Goal: Task Accomplishment & Management: Complete application form

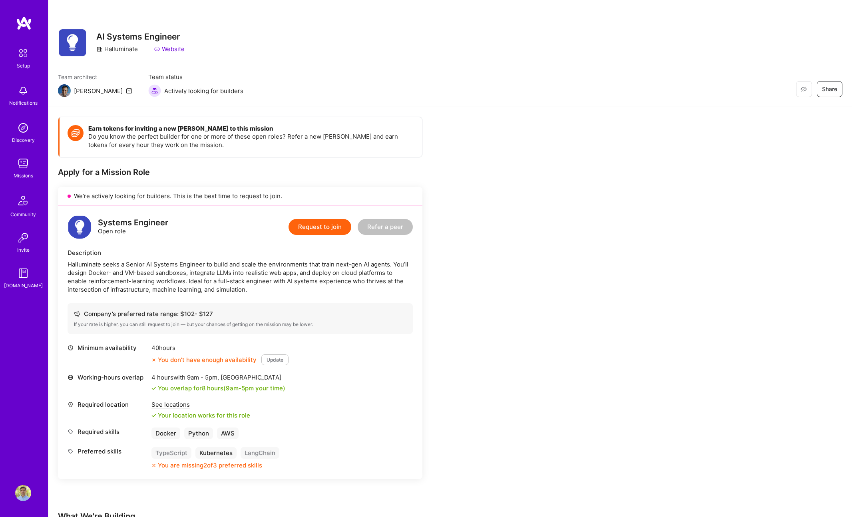
click at [24, 168] on img at bounding box center [23, 163] width 16 height 16
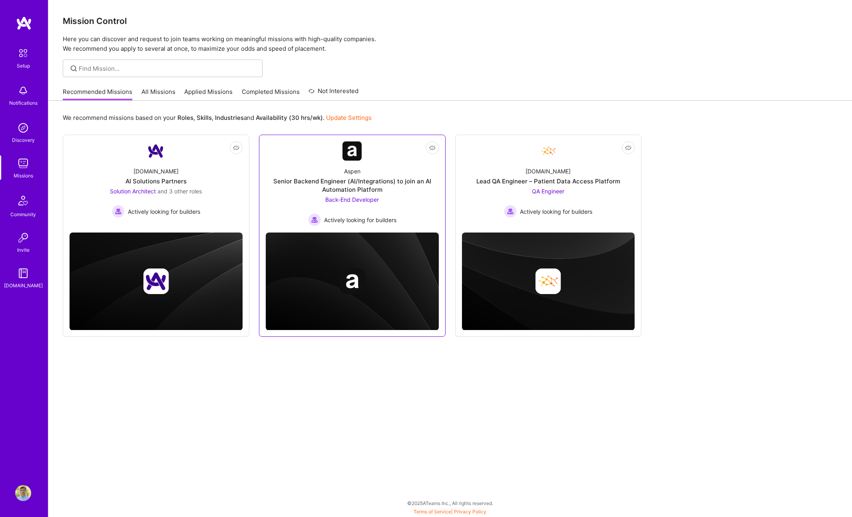
click at [301, 167] on div "Aspen Senior Backend Engineer (AI/Integrations) to join an AI Automation Platfo…" at bounding box center [352, 194] width 173 height 66
click at [365, 181] on div "Senior Backend Engineer (AI/Integrations) to join an AI Automation Platform" at bounding box center [352, 185] width 173 height 17
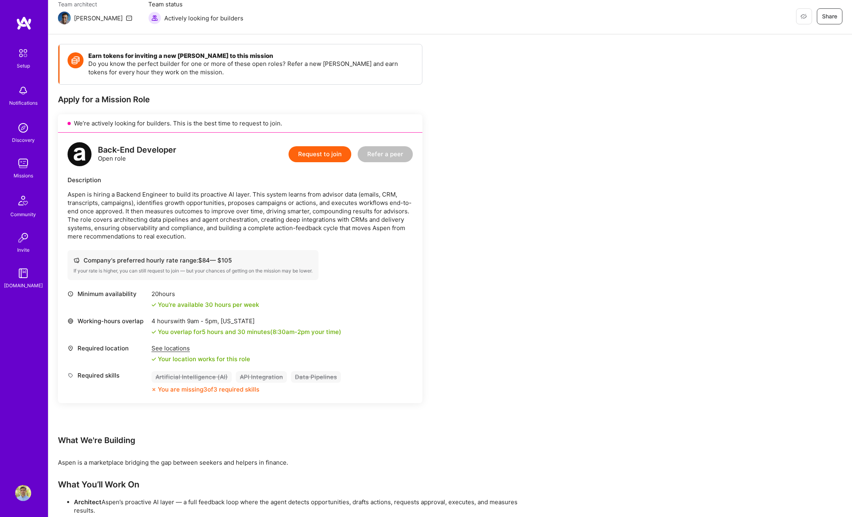
scroll to position [3, 0]
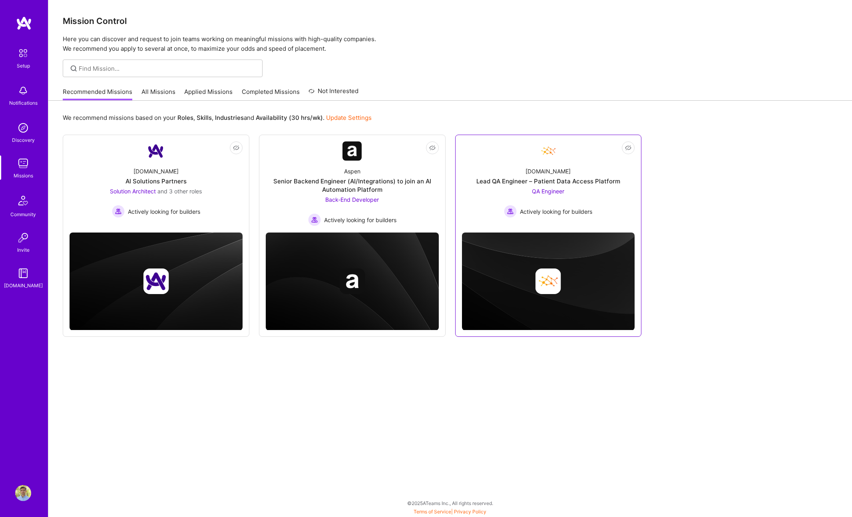
click at [545, 187] on div "[DOMAIN_NAME] Lead QA Engineer – Patient Data Access Platform QA Engineer Activ…" at bounding box center [548, 189] width 173 height 57
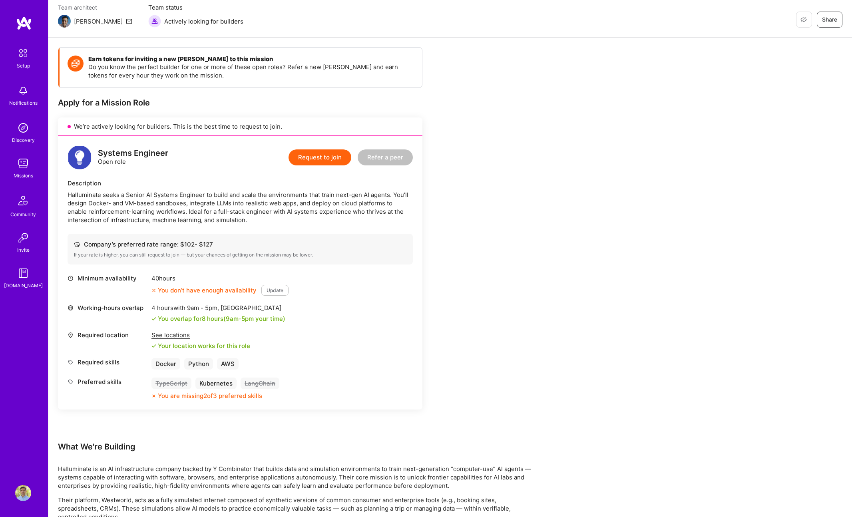
scroll to position [50, 0]
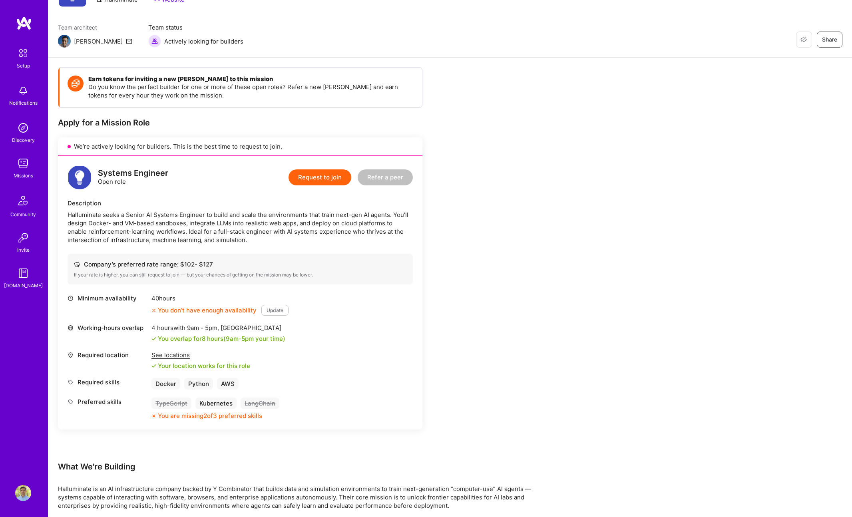
click at [314, 177] on button "Request to join" at bounding box center [320, 177] width 63 height 16
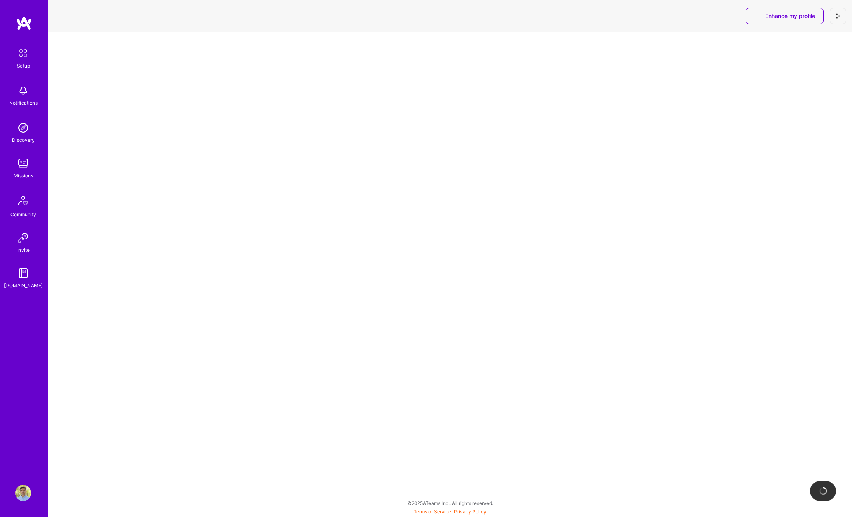
select select "US"
